Goal: Task Accomplishment & Management: Manage account settings

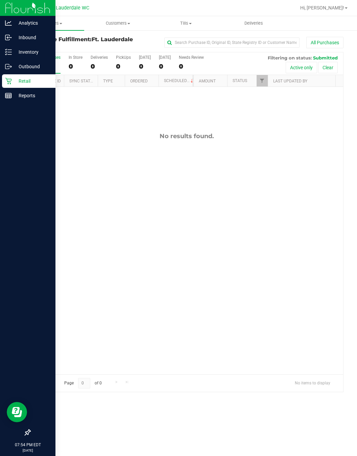
drag, startPoint x: 0, startPoint y: 0, endPoint x: 19, endPoint y: 84, distance: 86.1
click at [19, 84] on p "Retail" at bounding box center [32, 81] width 41 height 8
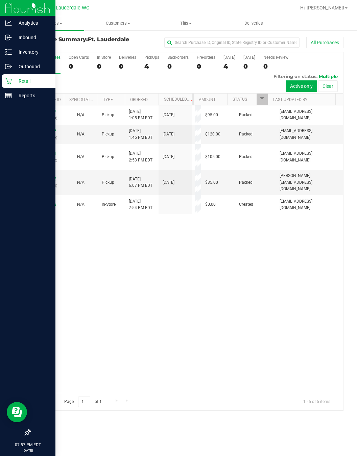
click at [9, 79] on icon at bounding box center [8, 81] width 7 height 7
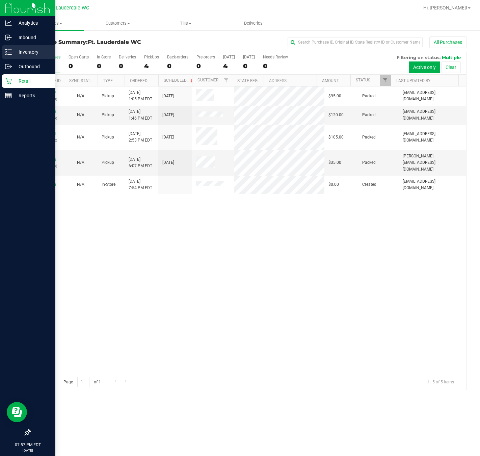
click at [6, 52] on icon at bounding box center [8, 52] width 7 height 7
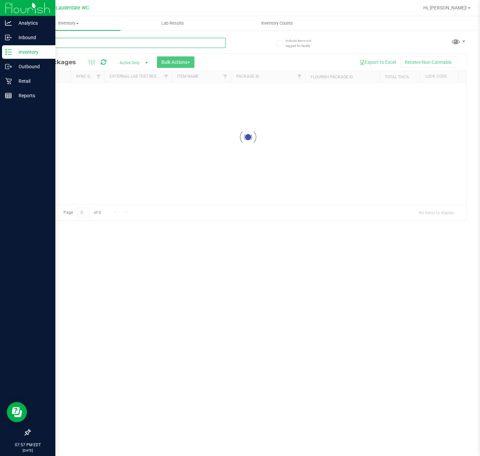
click at [155, 42] on div "Inventory All packages All inventory Waste log Create inventory Lab Results Inv…" at bounding box center [248, 236] width 464 height 440
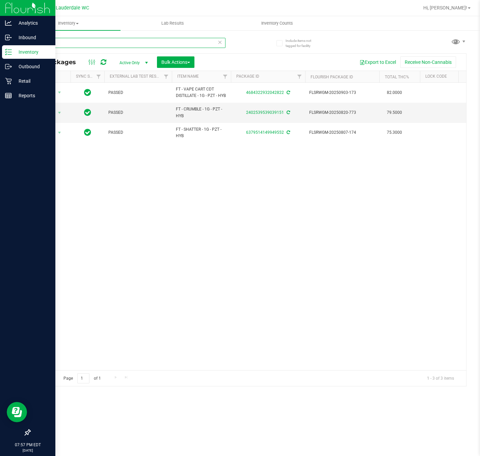
click at [101, 42] on input "pzt" at bounding box center [128, 43] width 196 height 10
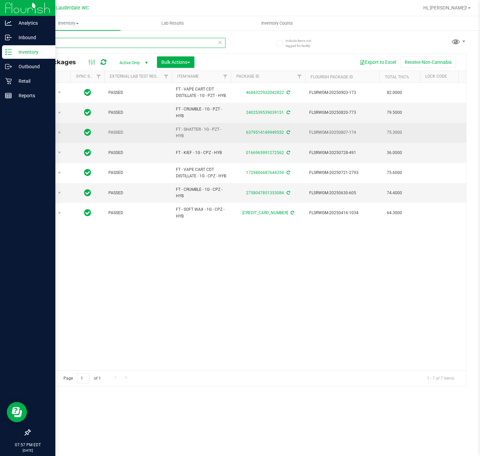
type input "p"
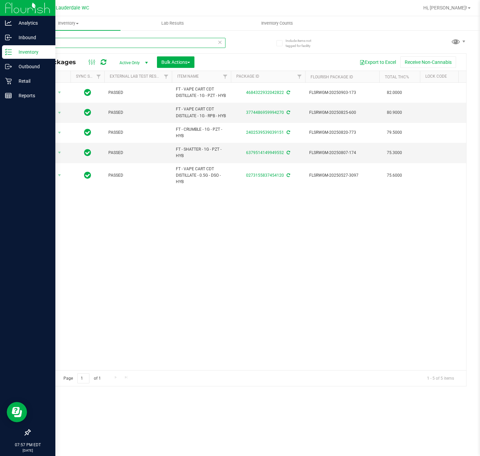
click at [97, 47] on input "f2" at bounding box center [128, 43] width 196 height 10
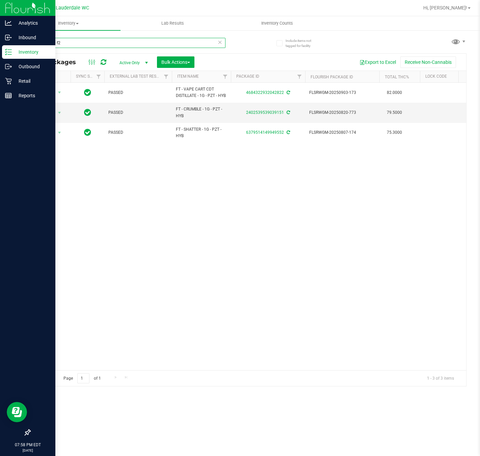
click at [78, 43] on input "pine zap f2" at bounding box center [128, 43] width 196 height 10
type input "pine zap f2"
click at [12, 81] on p "Retail" at bounding box center [32, 81] width 41 height 8
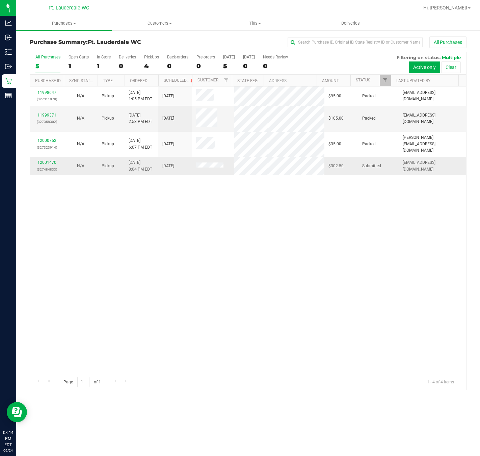
click at [51, 159] on div "12001470 (327484833)" at bounding box center [47, 165] width 26 height 13
click at [51, 160] on link "12001470" at bounding box center [46, 162] width 19 height 5
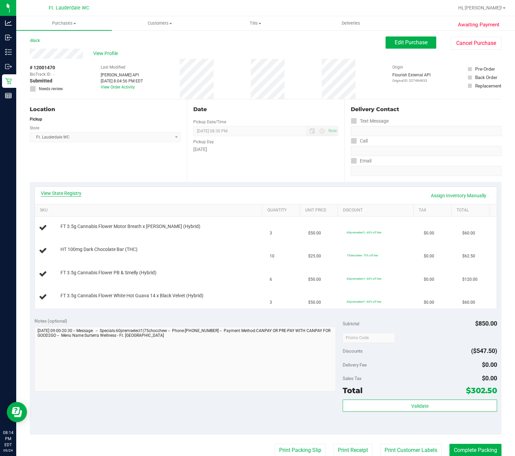
click at [59, 191] on link "View State Registry" at bounding box center [61, 193] width 41 height 7
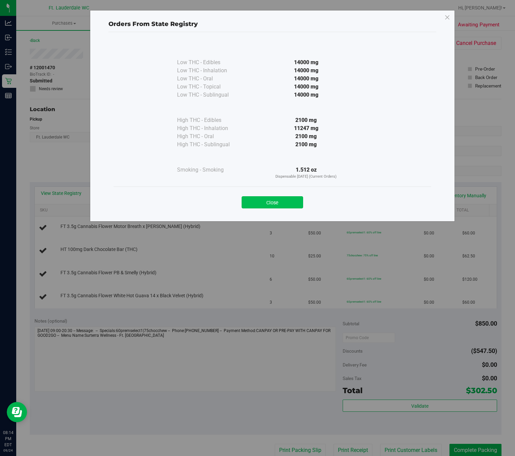
click at [288, 199] on button "Close" at bounding box center [271, 202] width 61 height 12
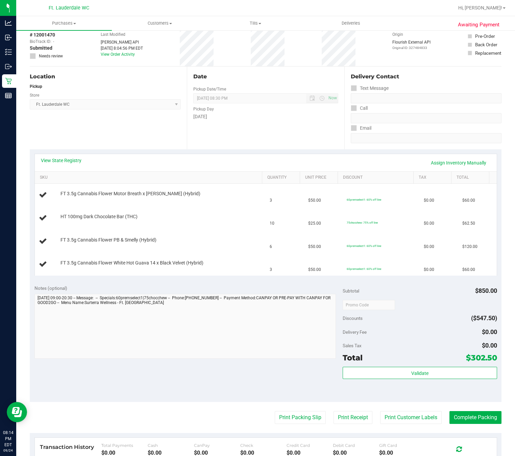
scroll to position [51, 0]
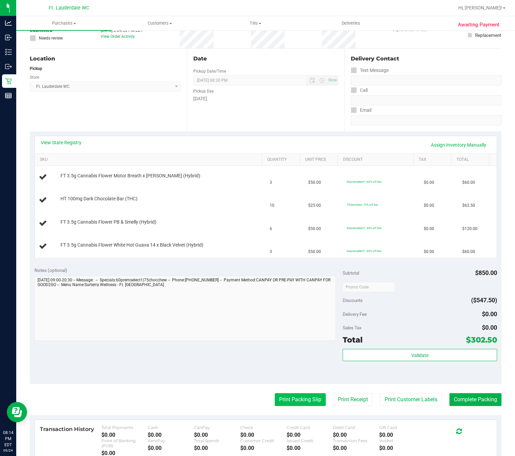
click at [275, 401] on button "Print Packing Slip" at bounding box center [300, 399] width 51 height 13
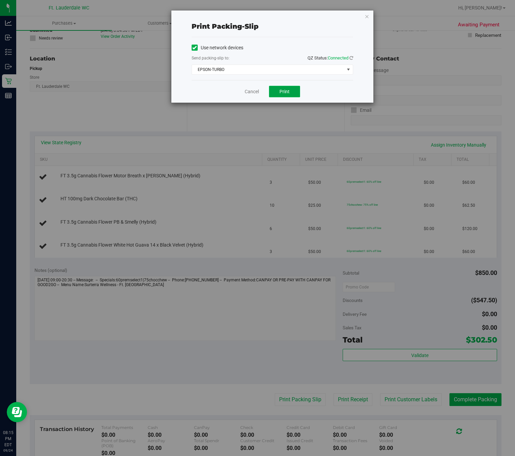
click at [294, 93] on button "Print" at bounding box center [284, 91] width 31 height 11
click at [250, 94] on link "Cancel" at bounding box center [251, 91] width 14 height 7
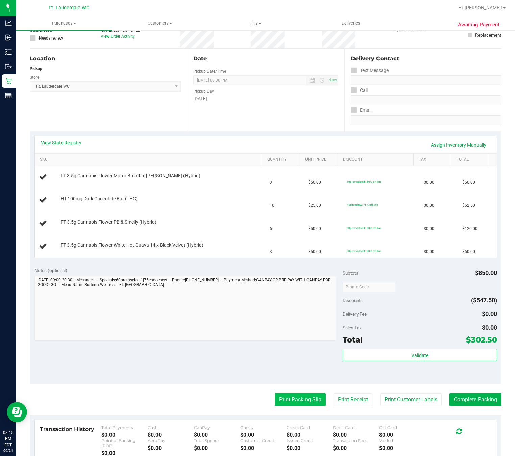
click at [298, 403] on button "Print Packing Slip" at bounding box center [300, 399] width 51 height 13
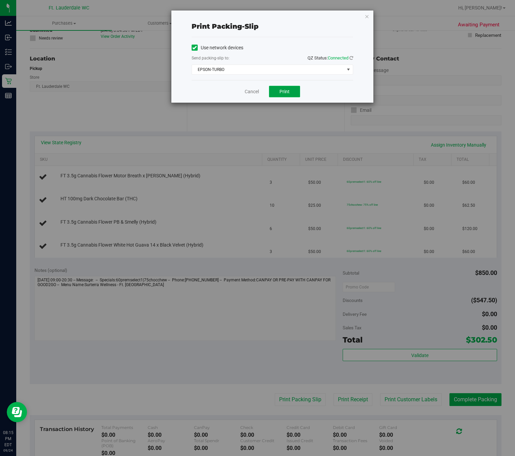
click at [281, 94] on span "Print" at bounding box center [284, 91] width 10 height 5
click at [251, 96] on div "Cancel Print" at bounding box center [271, 91] width 161 height 23
click at [250, 91] on link "Cancel" at bounding box center [251, 91] width 14 height 7
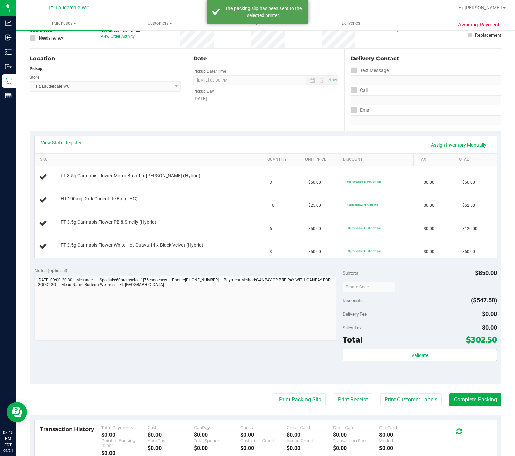
click at [74, 144] on link "View State Registry" at bounding box center [61, 142] width 41 height 7
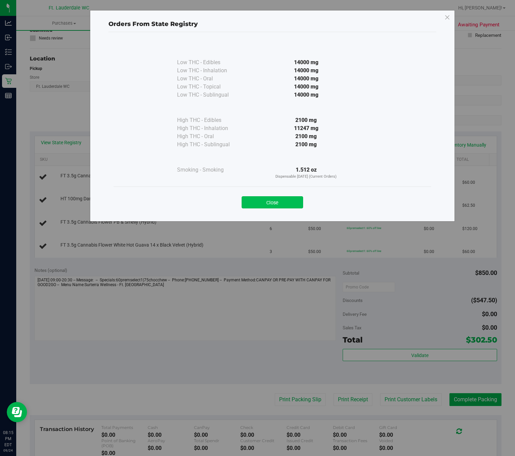
click at [274, 202] on button "Close" at bounding box center [271, 202] width 61 height 12
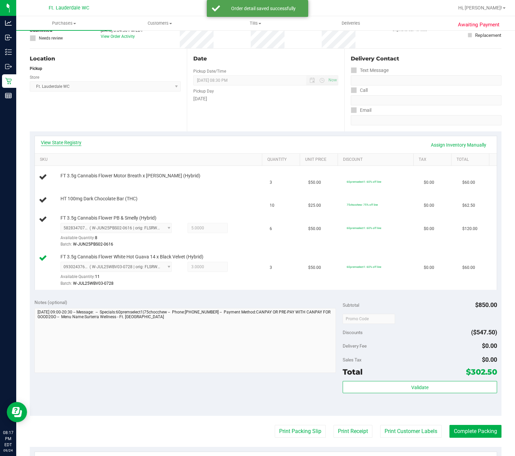
click at [75, 141] on link "View State Registry" at bounding box center [61, 142] width 41 height 7
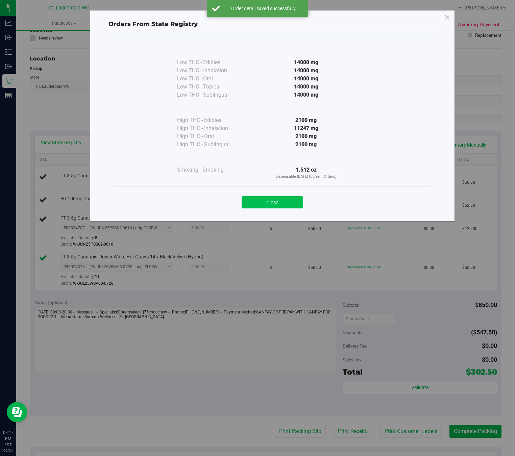
click at [265, 202] on button "Close" at bounding box center [271, 202] width 61 height 12
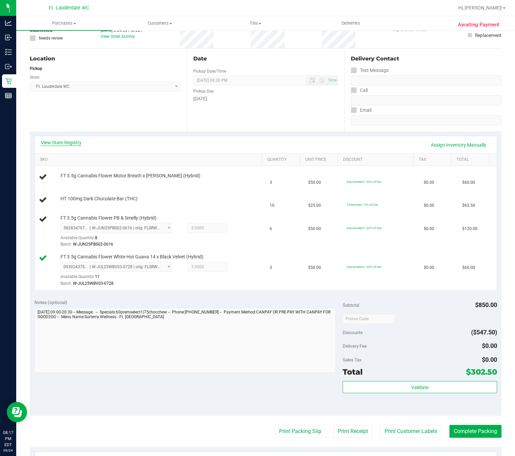
click at [74, 139] on link "View State Registry" at bounding box center [61, 142] width 41 height 7
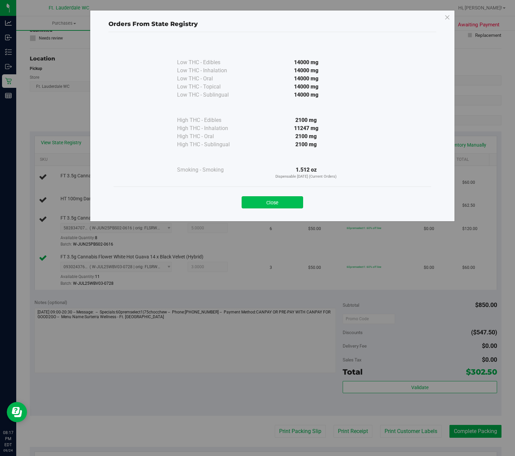
click at [299, 204] on button "Close" at bounding box center [271, 202] width 61 height 12
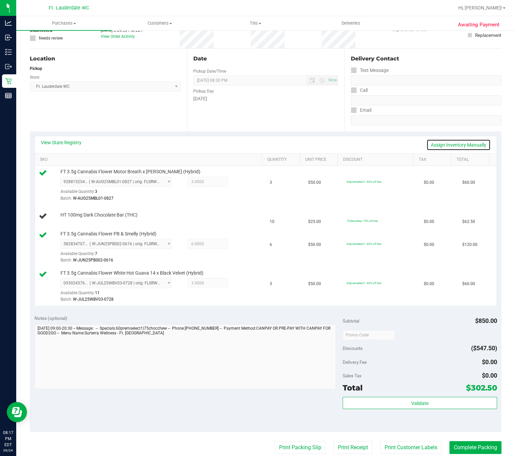
click at [356, 141] on link "Assign Inventory Manually" at bounding box center [458, 144] width 64 height 11
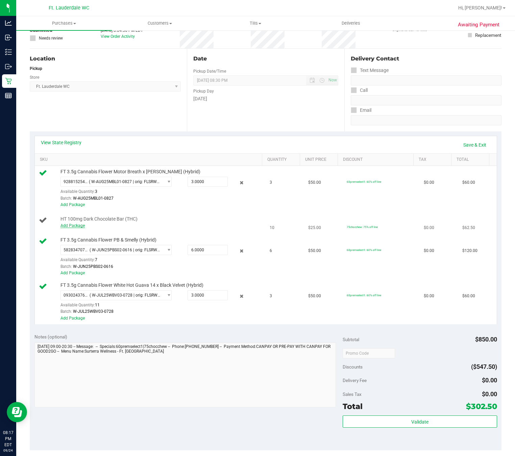
click at [71, 228] on link "Add Package" at bounding box center [72, 225] width 24 height 5
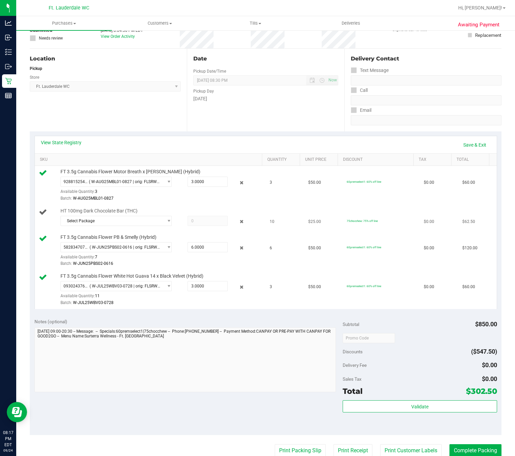
click at [107, 228] on div at bounding box center [160, 228] width 201 height 0
click at [103, 223] on span "Select Package" at bounding box center [112, 220] width 102 height 9
click at [96, 252] on span "0267436529907383" at bounding box center [84, 250] width 38 height 5
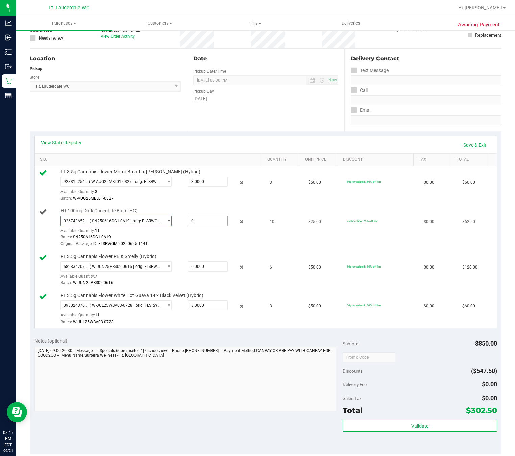
click at [191, 220] on span at bounding box center [207, 221] width 40 height 10
type input "10"
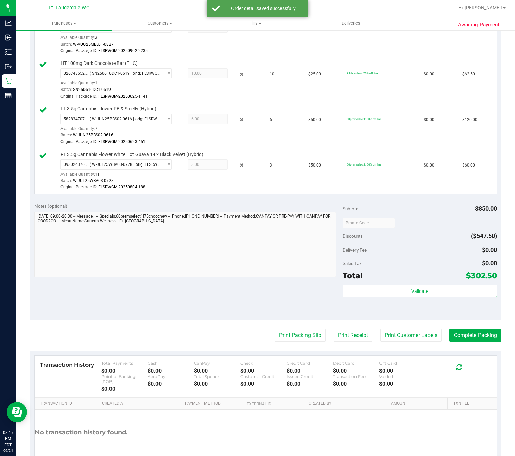
scroll to position [229, 0]
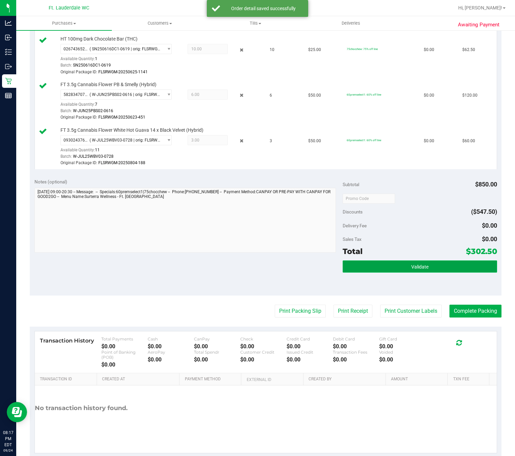
click at [356, 268] on button "Validate" at bounding box center [419, 266] width 154 height 12
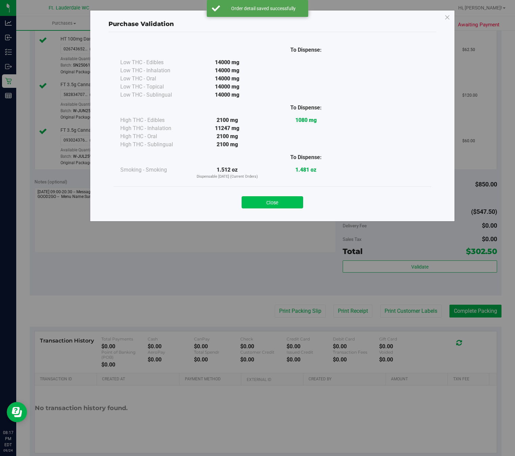
click at [287, 203] on button "Close" at bounding box center [271, 202] width 61 height 12
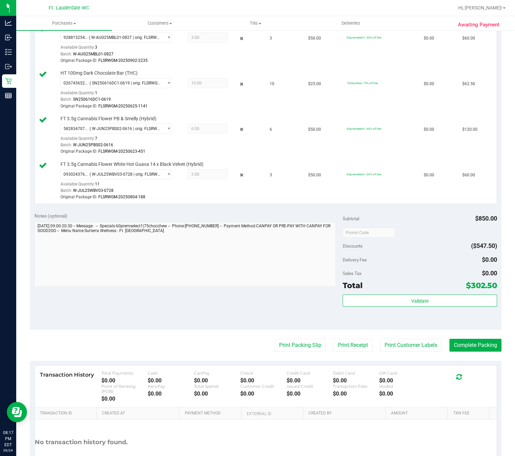
scroll to position [248, 0]
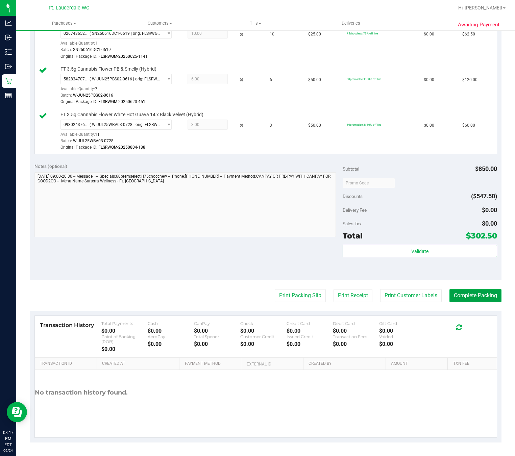
click at [356, 293] on button "Complete Packing" at bounding box center [475, 295] width 52 height 13
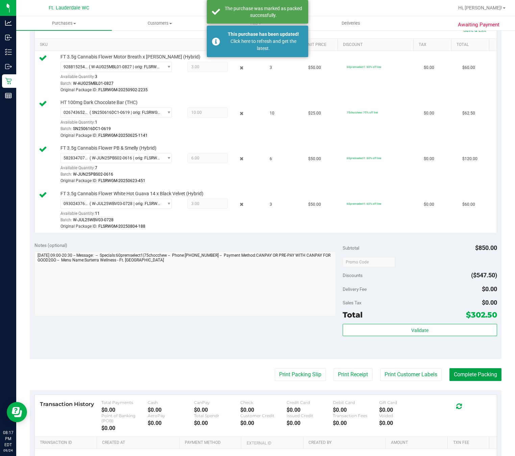
scroll to position [203, 0]
